Goal: Information Seeking & Learning: Learn about a topic

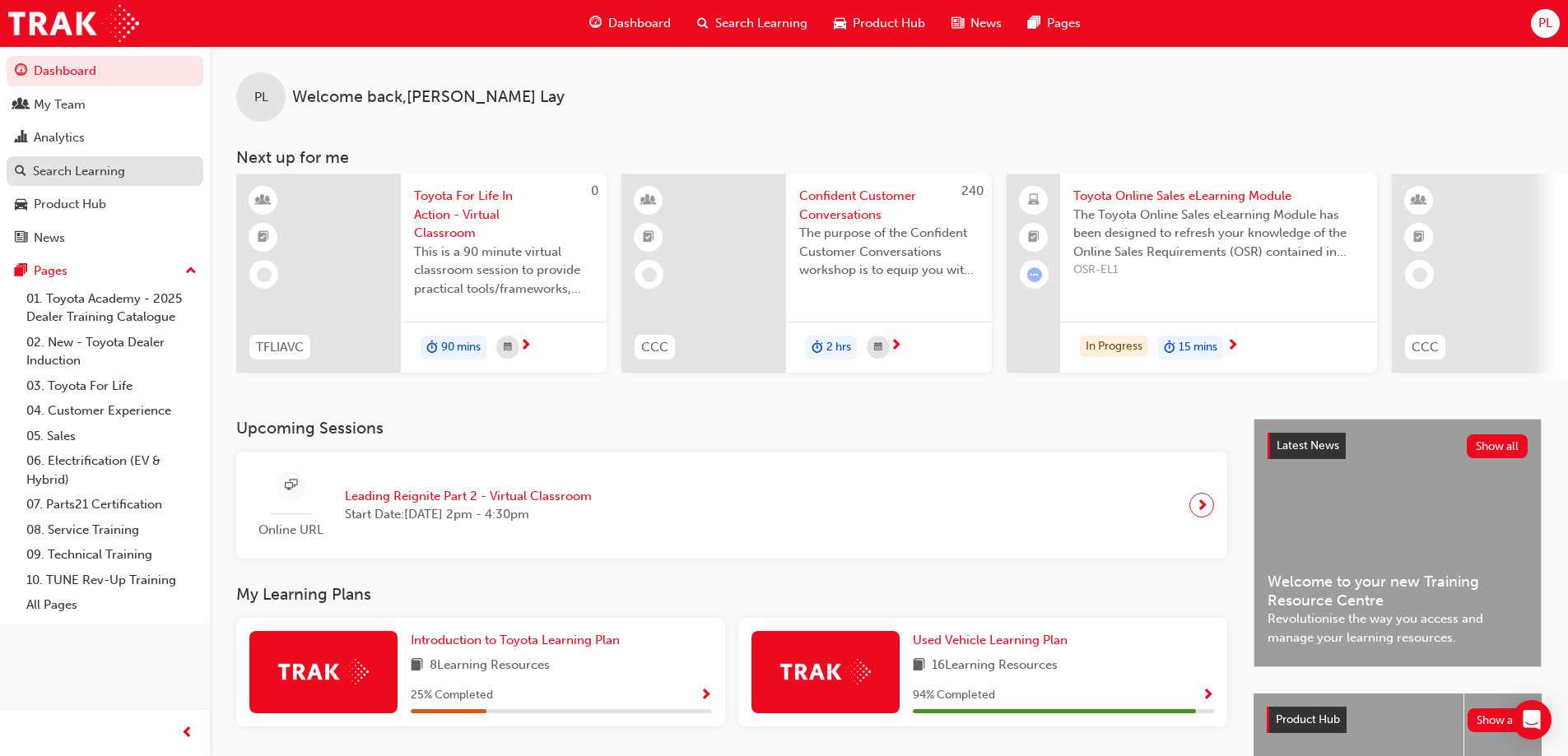
click at [65, 176] on div "Search Learning" at bounding box center [78, 171] width 92 height 19
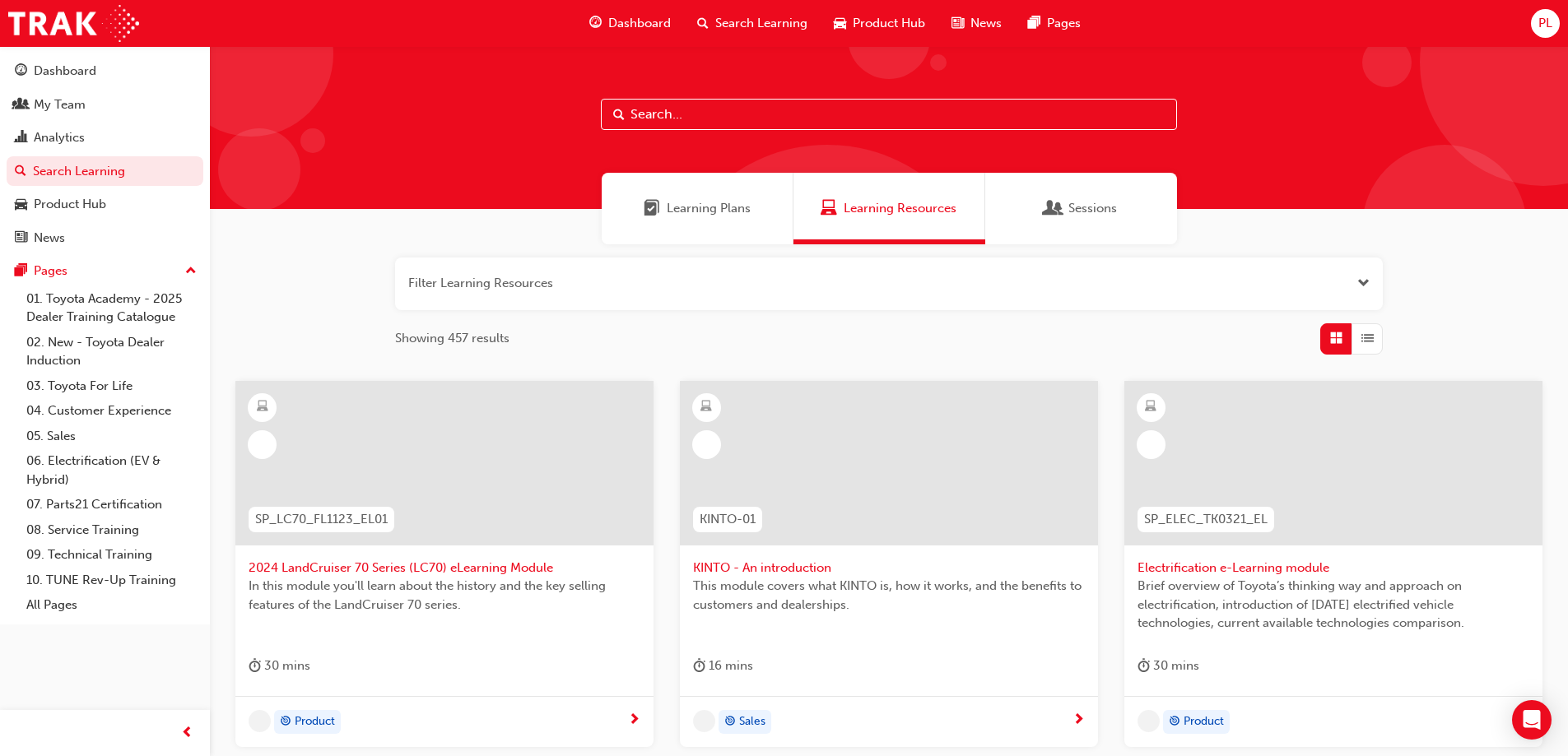
click at [645, 119] on input "text" at bounding box center [888, 115] width 576 height 31
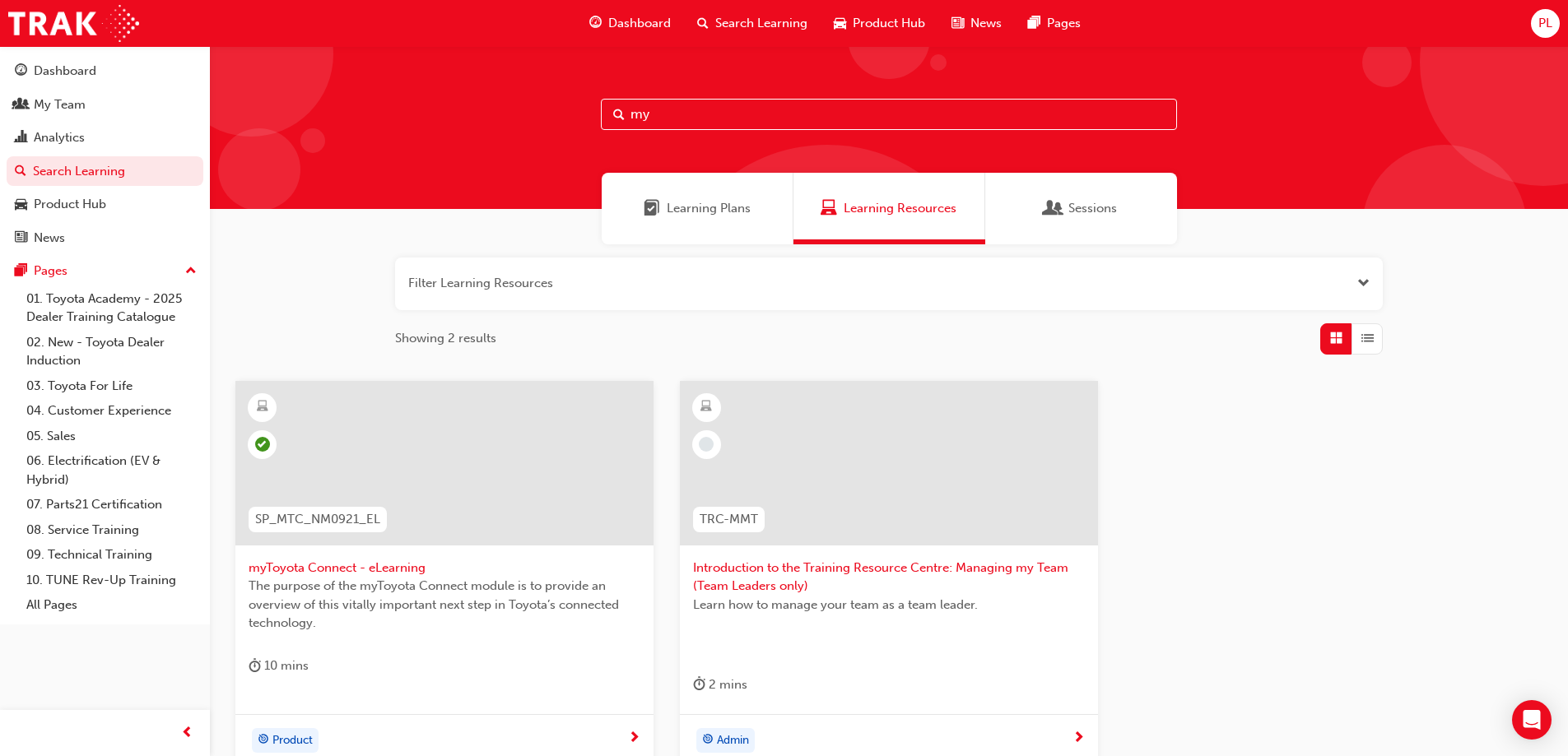
scroll to position [170, 0]
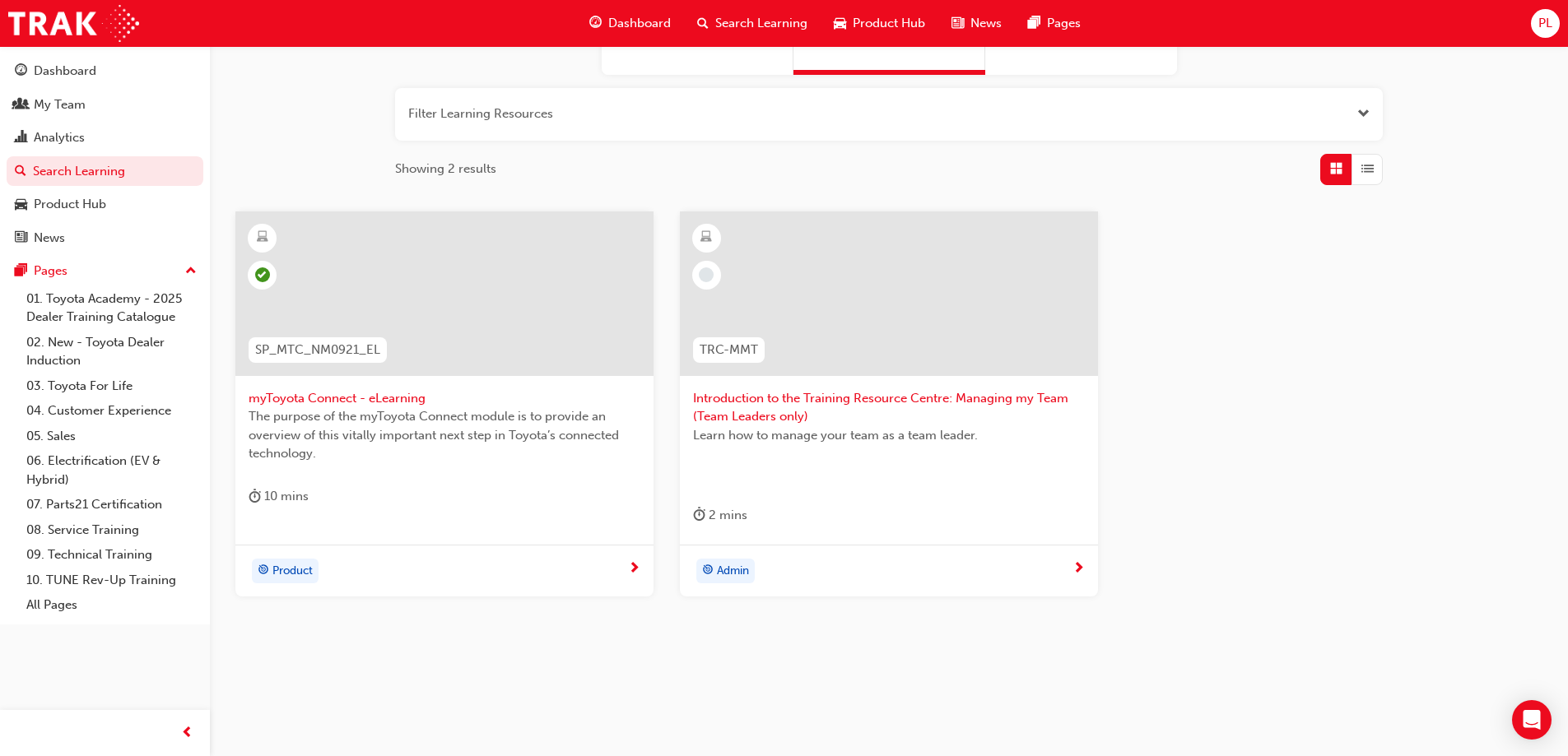
type input "my"
click at [356, 394] on span "myToyota Connect - eLearning" at bounding box center [445, 399] width 392 height 19
